Goal: Book appointment/travel/reservation

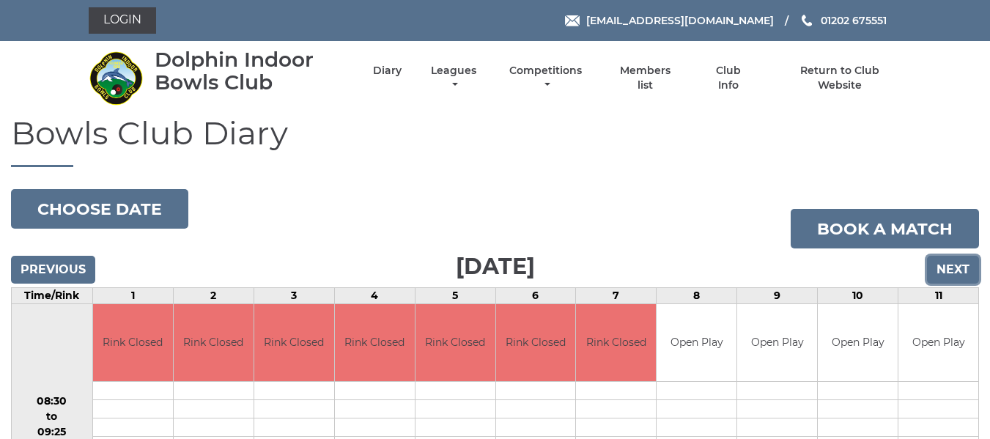
click at [947, 268] on input "Next" at bounding box center [953, 270] width 52 height 28
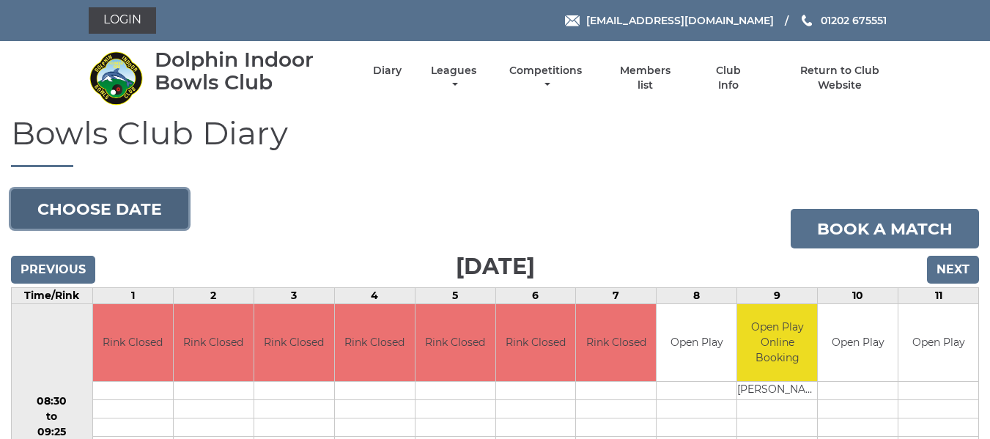
click at [62, 204] on button "Choose date" at bounding box center [99, 209] width 177 height 40
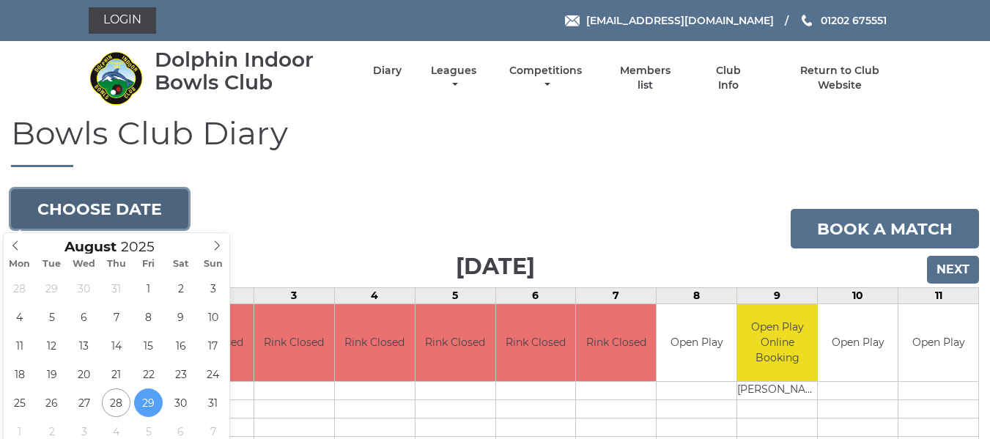
click at [62, 203] on button "Choose date" at bounding box center [99, 209] width 177 height 40
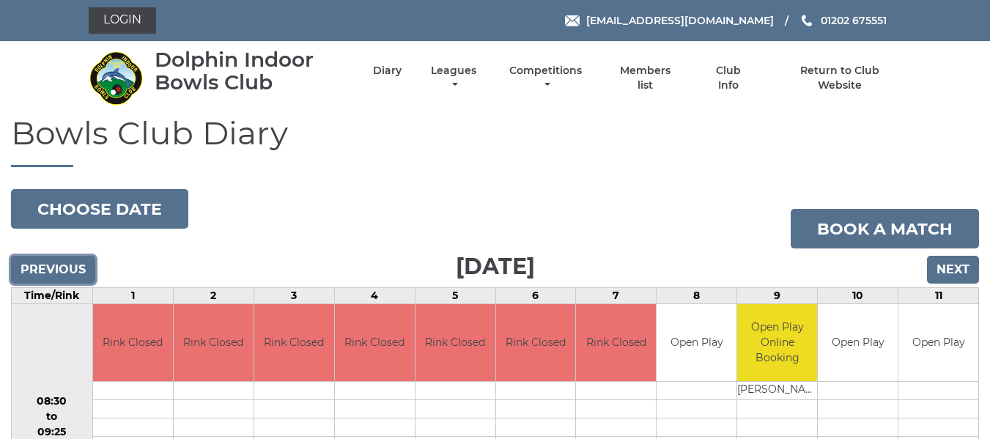
click at [40, 264] on input "Previous" at bounding box center [53, 270] width 84 height 28
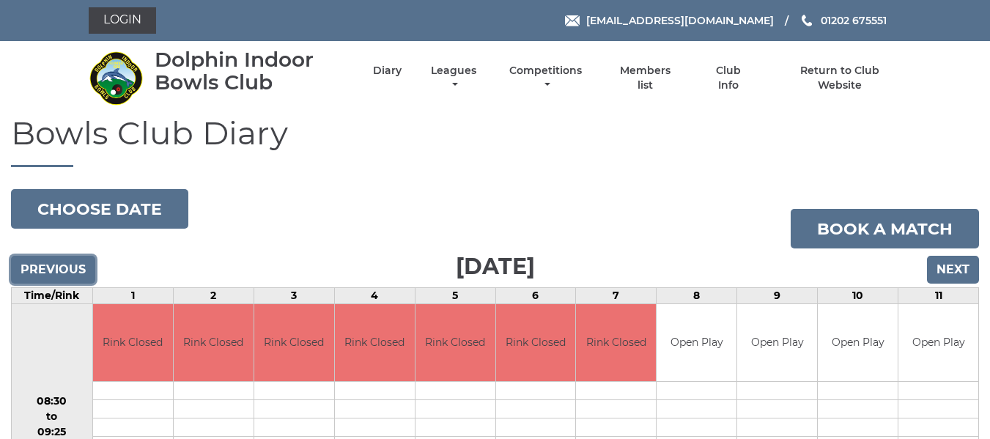
click at [40, 264] on input "Previous" at bounding box center [53, 270] width 84 height 28
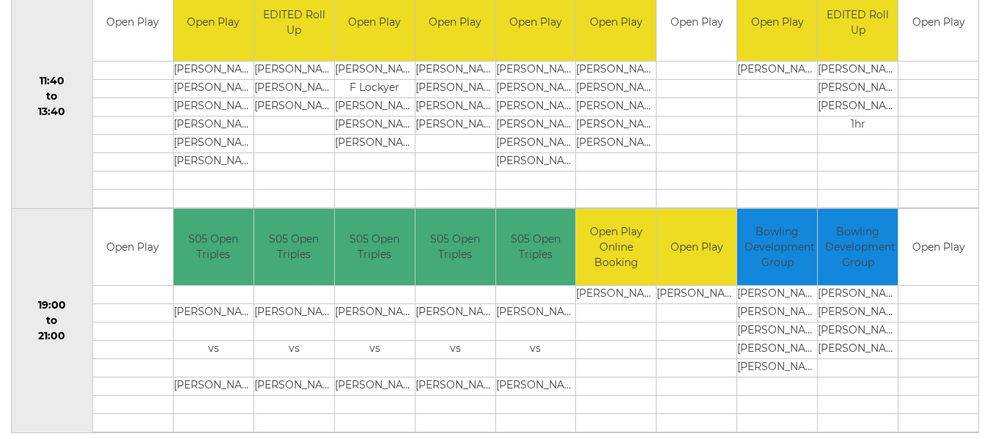
scroll to position [800, 0]
